Goal: Book appointment/travel/reservation

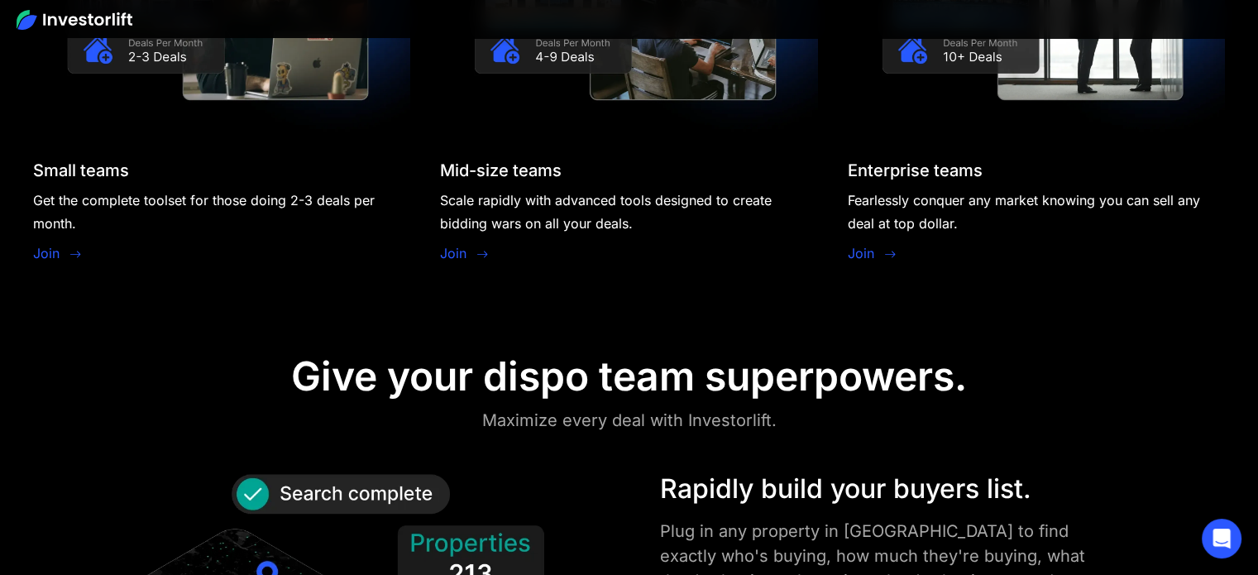
scroll to position [1406, 0]
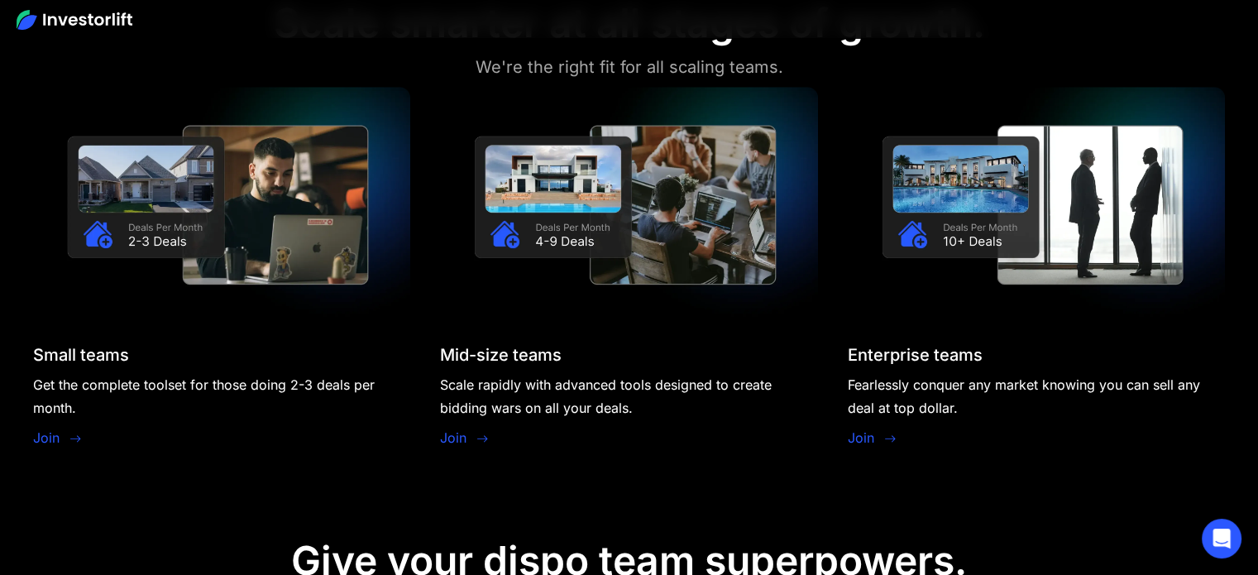
click at [53, 439] on link "Join" at bounding box center [46, 438] width 26 height 20
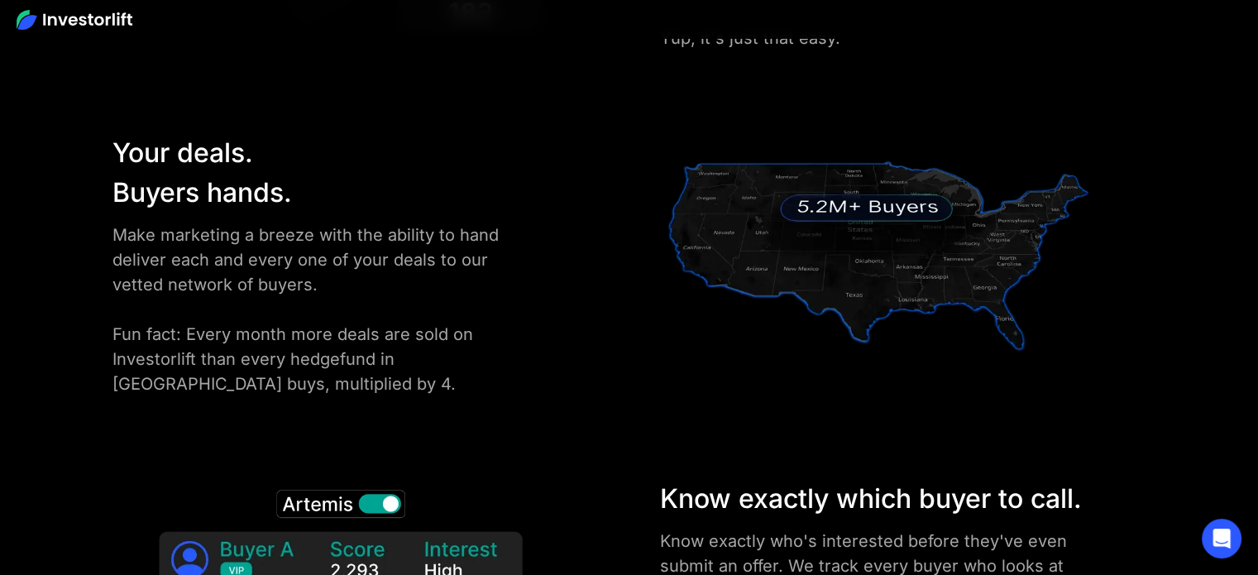
scroll to position [2234, 0]
